Goal: Task Accomplishment & Management: Manage account settings

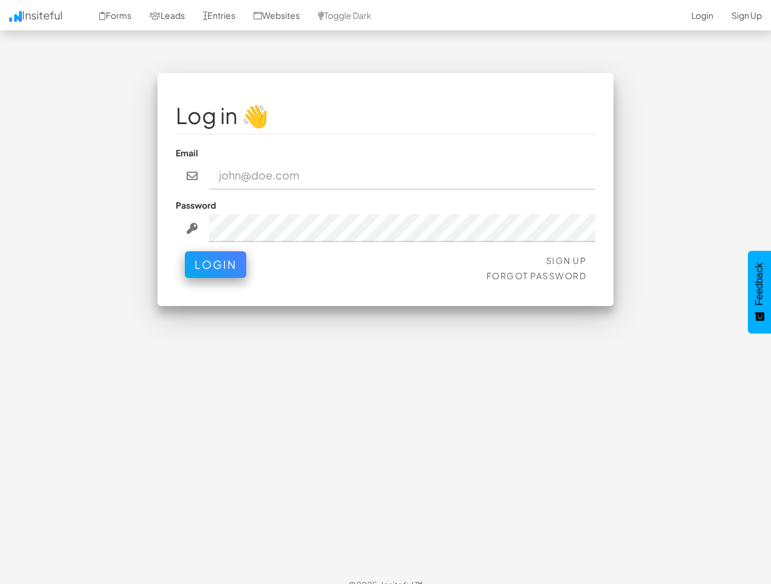
click at [386, 292] on div "Log in 👋 Email Password Sign Up Forgot Password Login < >" at bounding box center [386, 189] width 456 height 233
click at [358, 15] on link "Toggle Dark" at bounding box center [345, 15] width 72 height 30
click at [215, 265] on button "Login" at bounding box center [215, 264] width 61 height 27
click at [760, 292] on span "Feedback" at bounding box center [759, 284] width 11 height 43
click at [386, 292] on div "Log in 👋 Email Password Sign Up Forgot Password Login < >" at bounding box center [386, 189] width 456 height 233
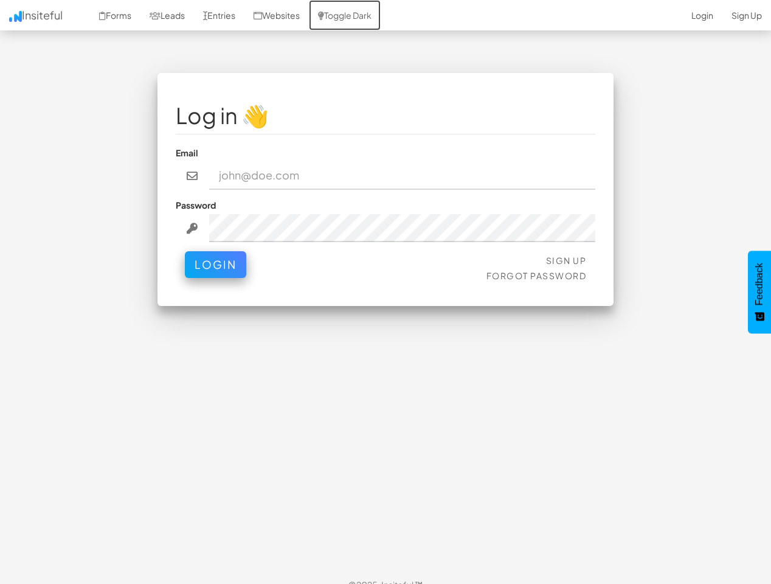
click at [358, 15] on link "Toggle Dark" at bounding box center [345, 15] width 72 height 30
click at [215, 265] on button "Login" at bounding box center [215, 264] width 61 height 27
click at [760, 292] on span "Feedback" at bounding box center [759, 284] width 11 height 43
